Goal: Task Accomplishment & Management: Use online tool/utility

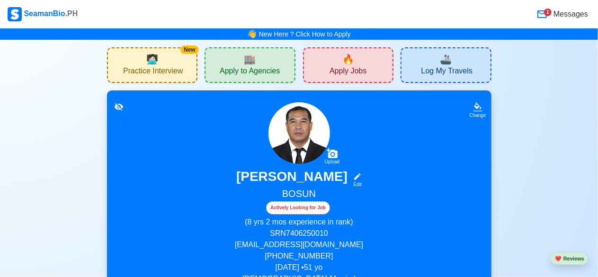
click at [544, 13] on icon at bounding box center [541, 14] width 11 height 11
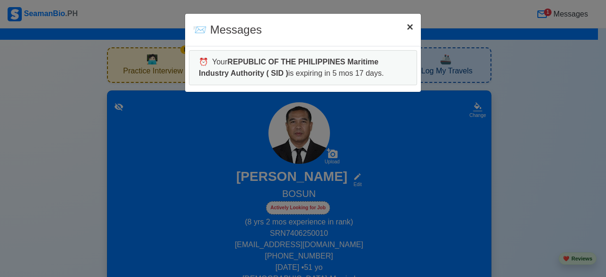
click at [411, 31] on span "×" at bounding box center [409, 26] width 7 height 13
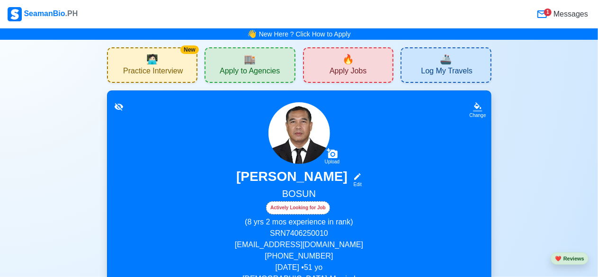
click at [170, 67] on span "Practice Interview" at bounding box center [153, 72] width 60 height 12
click at [432, 71] on span "Log My Travels" at bounding box center [446, 72] width 51 height 12
click at [356, 72] on span "Apply Jobs" at bounding box center [347, 72] width 37 height 12
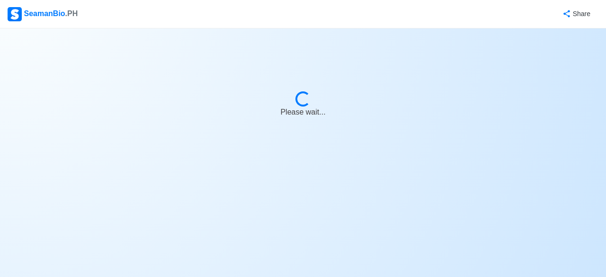
select select "Bosun"
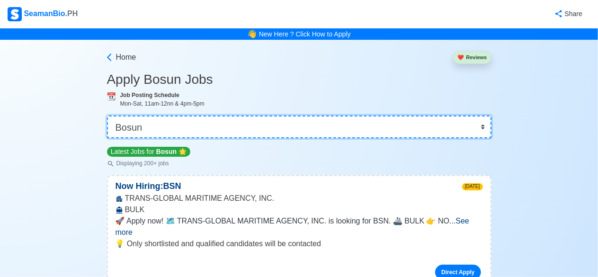
click at [482, 129] on select "👉 Select Rank or Position Master Chief Officer 2nd Officer 3rd Officer Junior O…" at bounding box center [299, 126] width 384 height 23
click at [107, 115] on select "👉 Select Rank or Position Master Chief Officer 2nd Officer 3rd Officer Junior O…" at bounding box center [299, 126] width 384 height 23
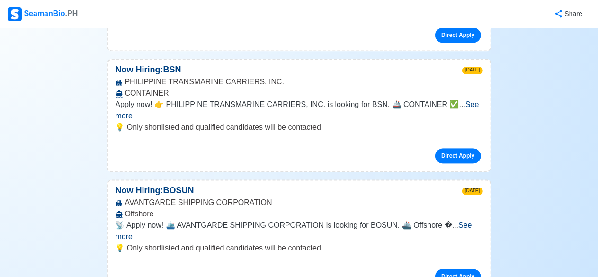
scroll to position [946, 0]
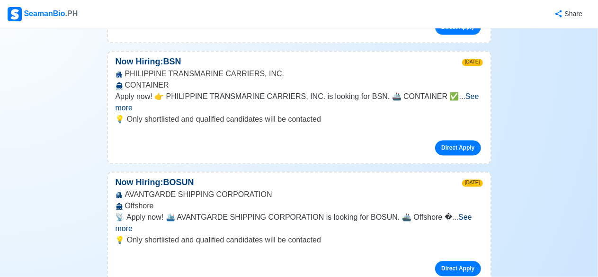
click at [461, 213] on span "See more" at bounding box center [293, 222] width 356 height 19
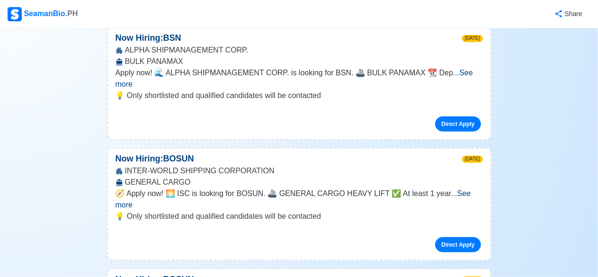
scroll to position [2271, 0]
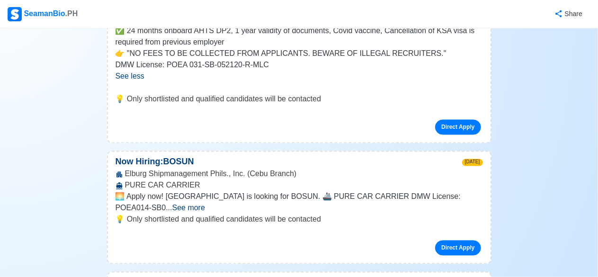
scroll to position [2603, 0]
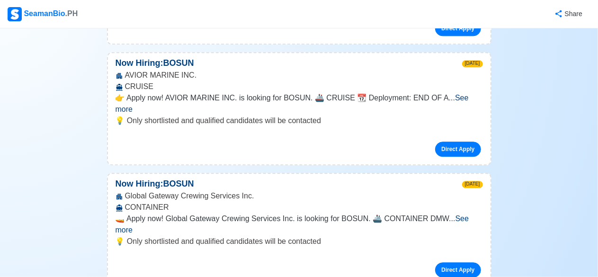
scroll to position [2981, 0]
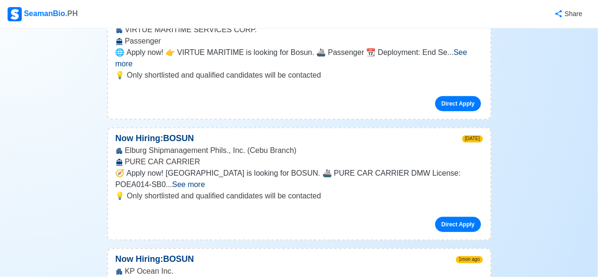
scroll to position [3833, 0]
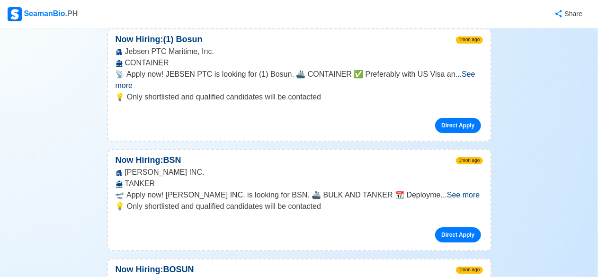
scroll to position [6956, 0]
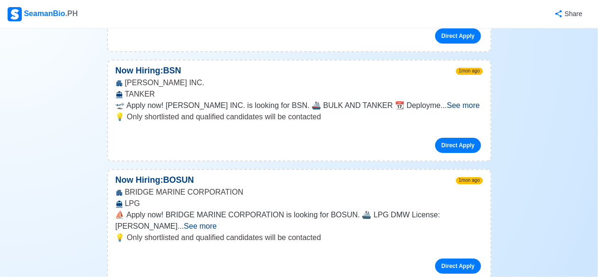
scroll to position [7003, 0]
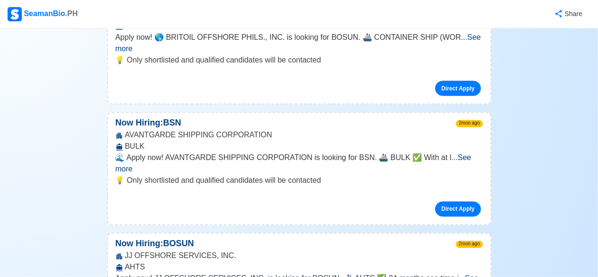
scroll to position [7950, 0]
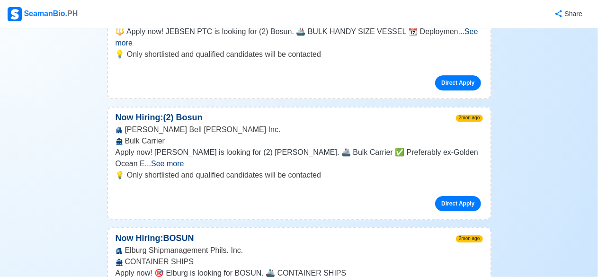
scroll to position [10410, 0]
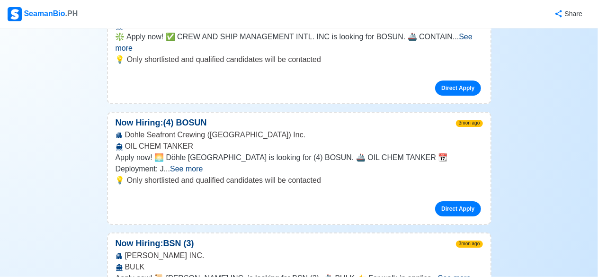
scroll to position [12256, 0]
